Goal: Task Accomplishment & Management: Use online tool/utility

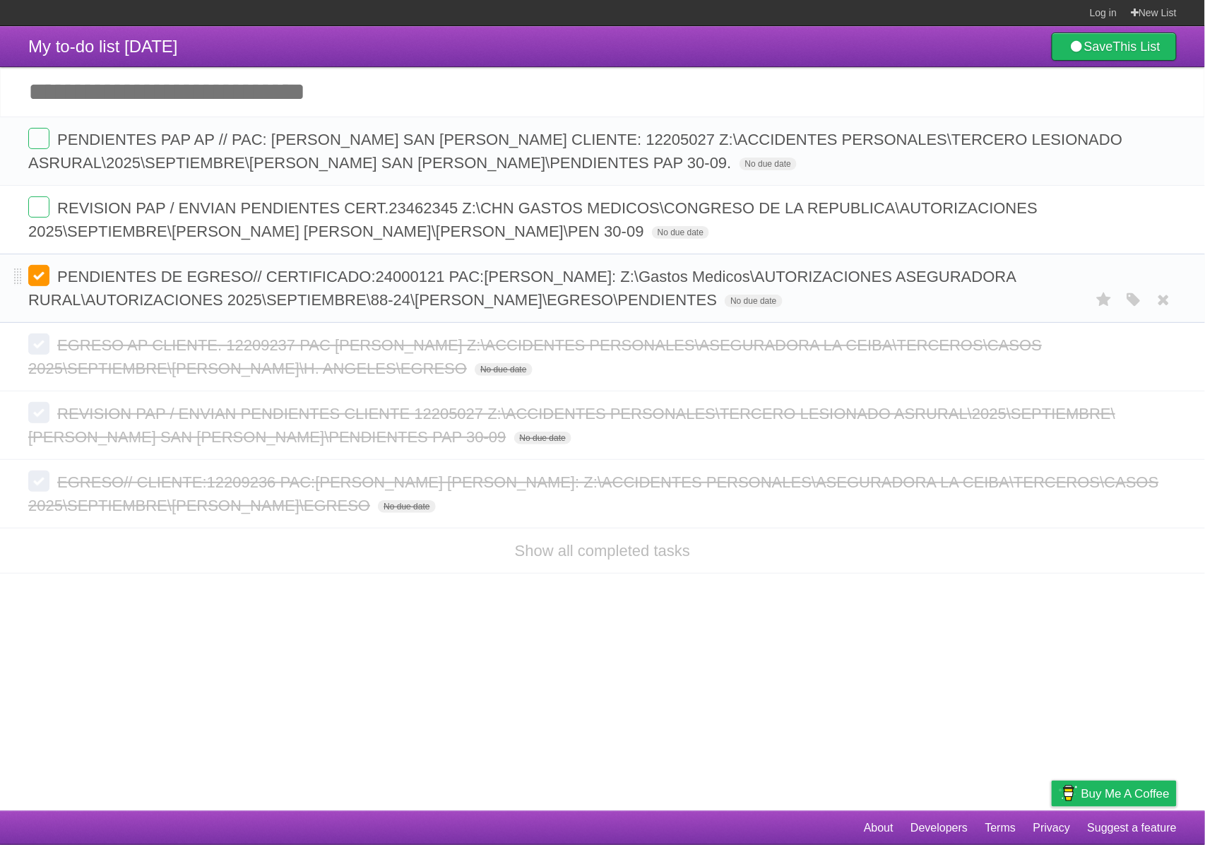
click at [31, 283] on label at bounding box center [38, 275] width 21 height 21
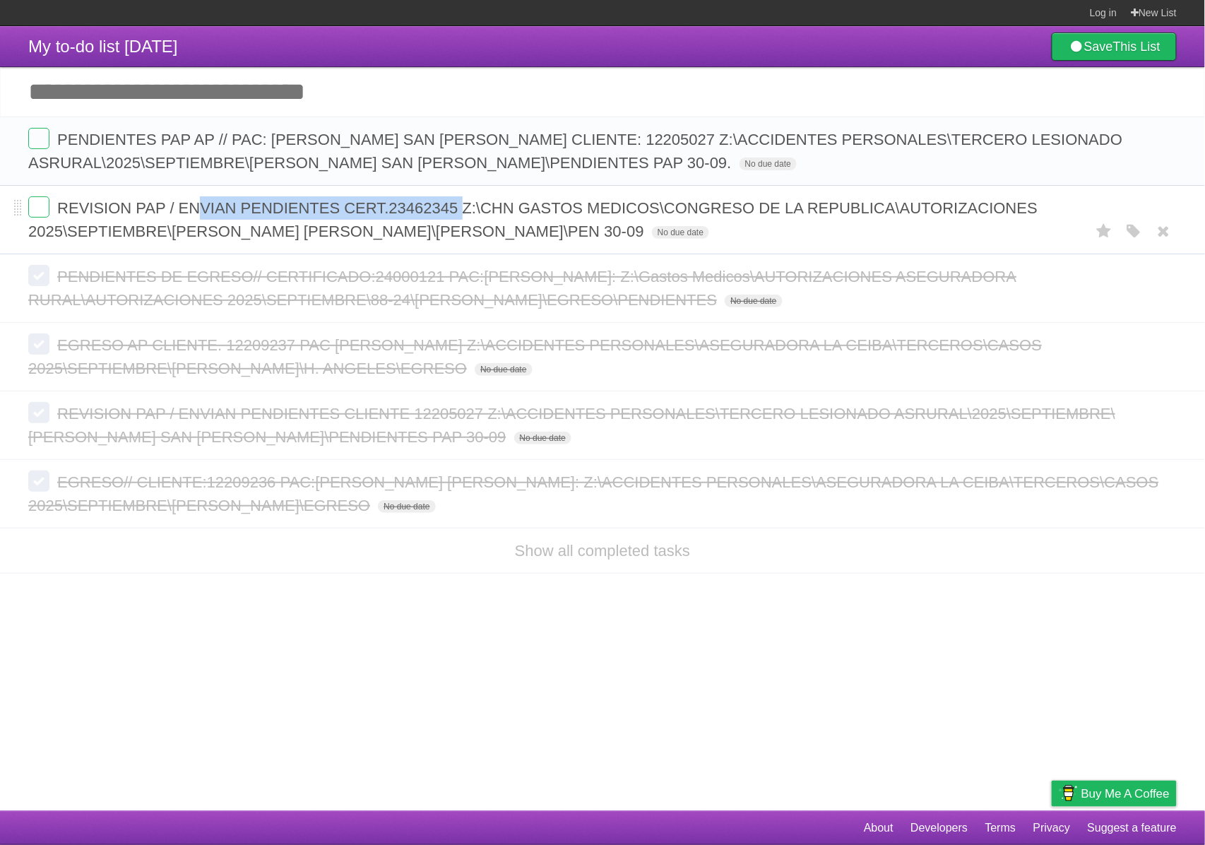
drag, startPoint x: 202, startPoint y: 215, endPoint x: 467, endPoint y: 221, distance: 264.9
click at [467, 221] on form "REVISION PAP / ENVIAN PENDIENTES CERT.23462345 Z:\CHN GASTOS MEDICOS\CONGRESO D…" at bounding box center [602, 219] width 1149 height 47
click at [290, 153] on form "PENDIENTES PAP AP // PAC: [PERSON_NAME] SAN [PERSON_NAME] CLIENTE: 12205027 Z:\…" at bounding box center [602, 151] width 1149 height 47
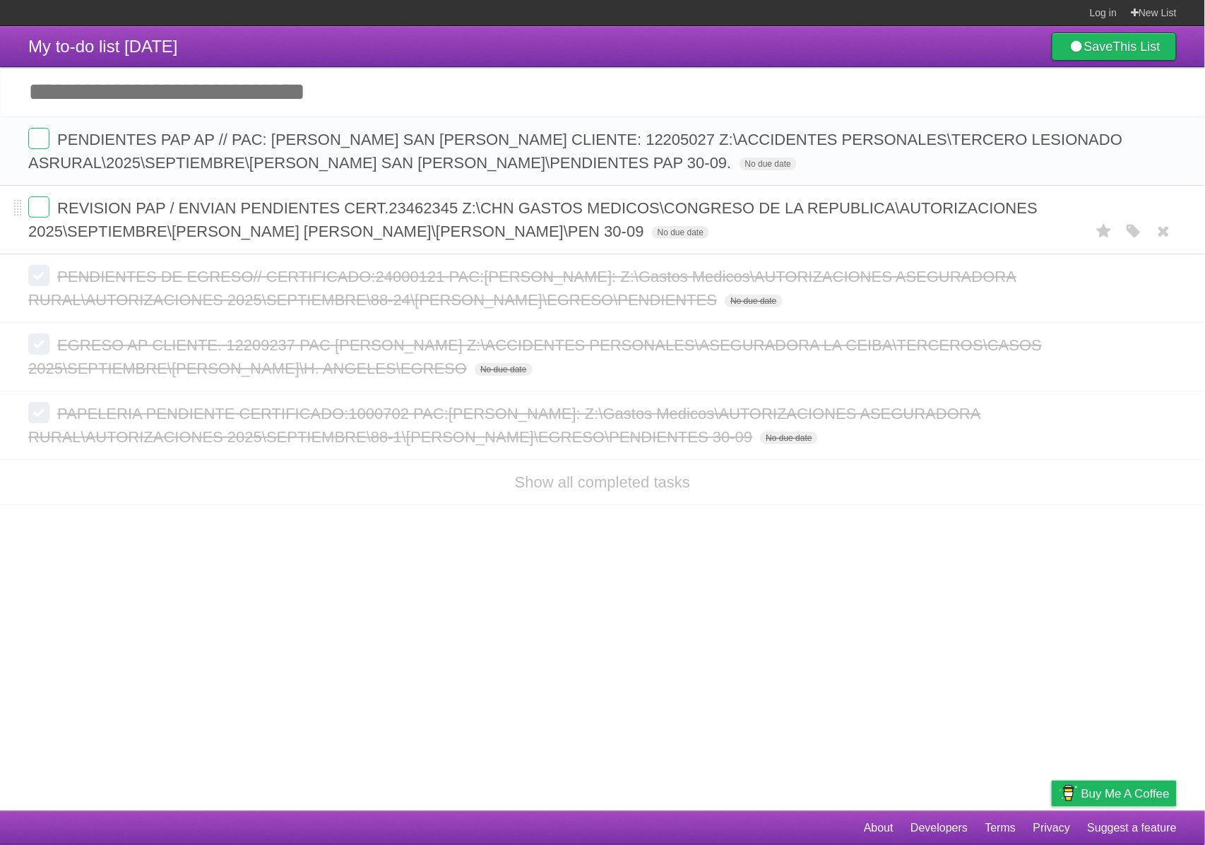
click at [399, 222] on form "REVISION PAP / ENVIAN PENDIENTES CERT.23462345 Z:\CHN GASTOS MEDICOS\CONGRESO D…" at bounding box center [602, 219] width 1149 height 47
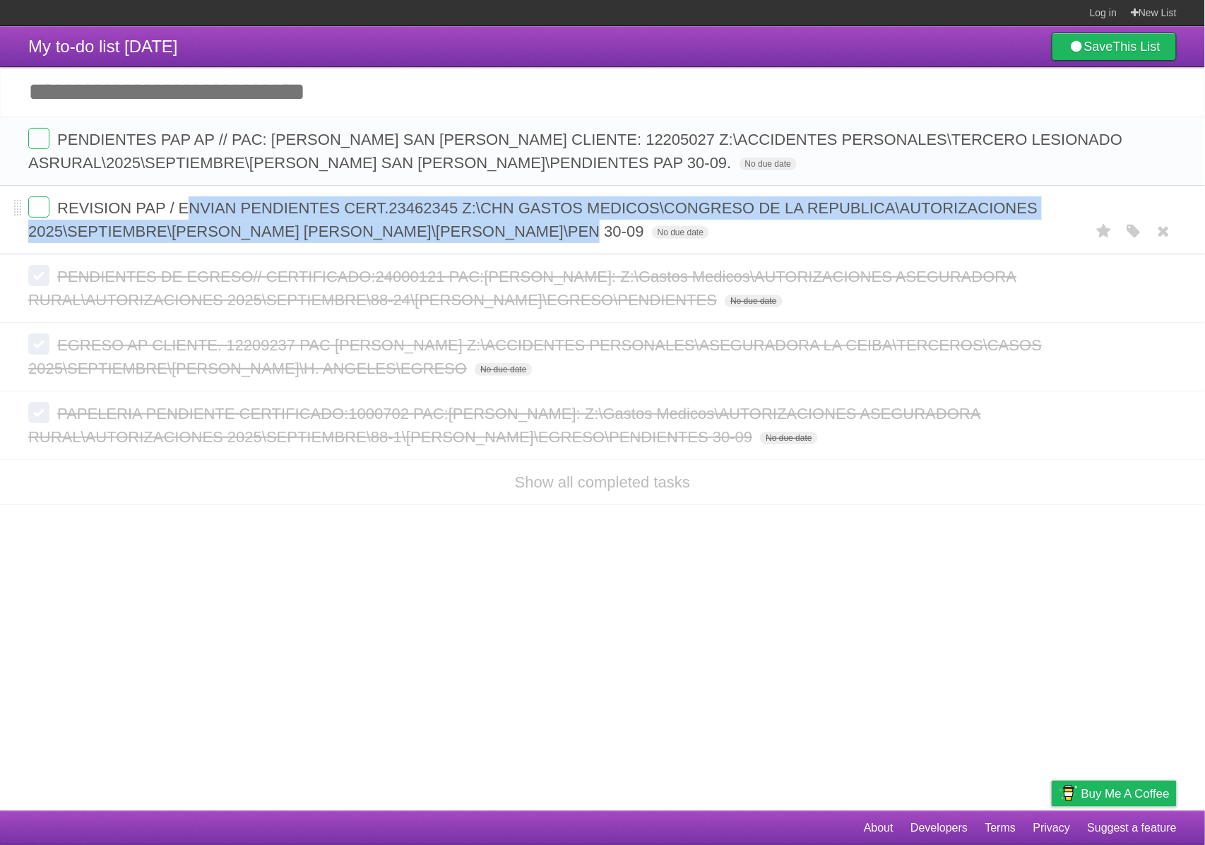
drag, startPoint x: 186, startPoint y: 213, endPoint x: 588, endPoint y: 232, distance: 402.4
click at [588, 232] on span "REVISION PAP / ENVIAN PENDIENTES CERT.23462345 Z:\CHN GASTOS MEDICOS\CONGRESO D…" at bounding box center [532, 219] width 1009 height 41
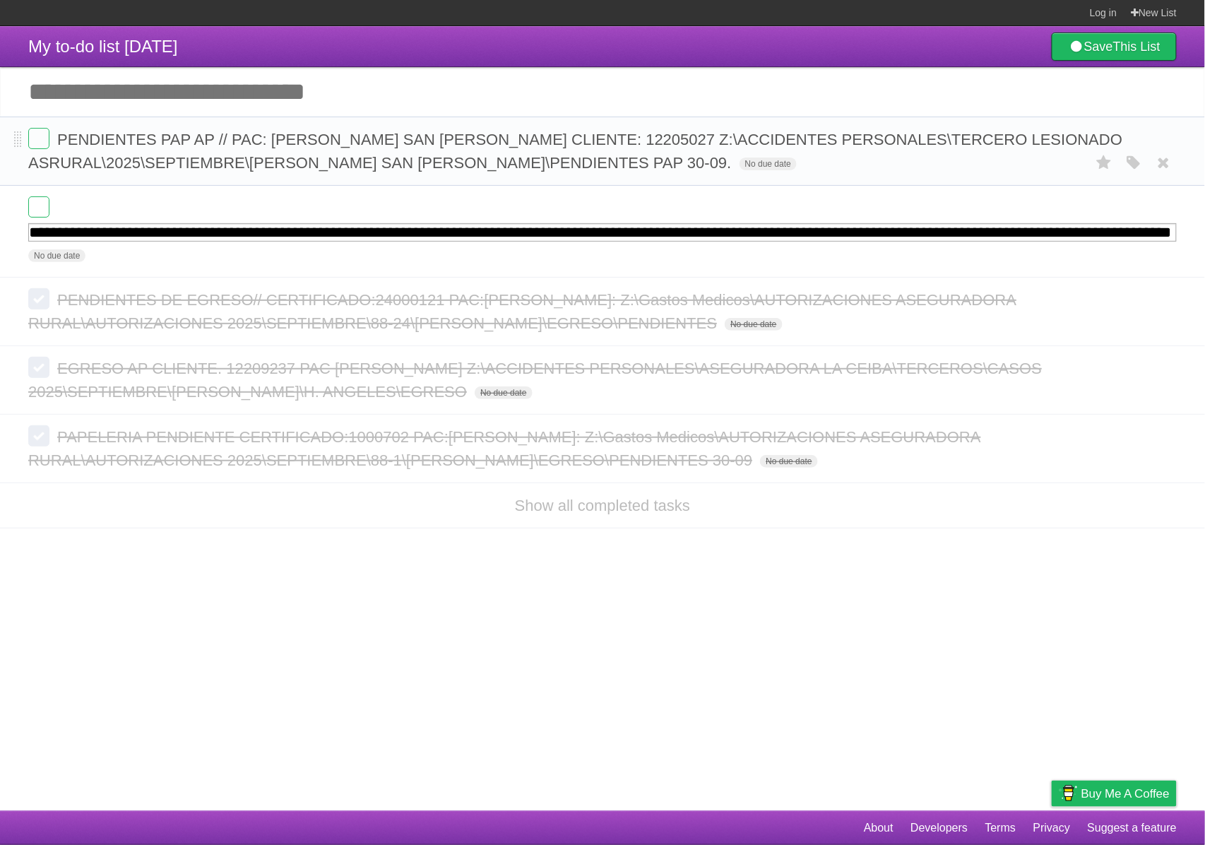
click at [384, 154] on form "PENDIENTES PAP AP // PAC: ADIS STEFANY SAN MENDEZ CLIENTE: 12205027 Z:\ACCIDENT…" at bounding box center [602, 151] width 1149 height 47
